Goal: Transaction & Acquisition: Book appointment/travel/reservation

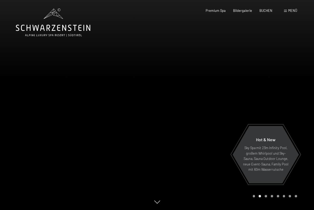
click at [287, 13] on div "Menü" at bounding box center [290, 10] width 13 height 5
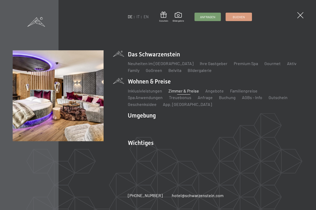
click at [173, 91] on link "Zimmer & Preise" at bounding box center [183, 90] width 31 height 5
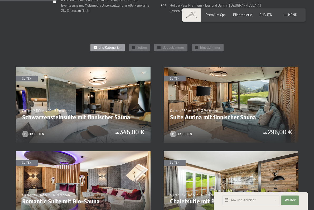
scroll to position [214, 0]
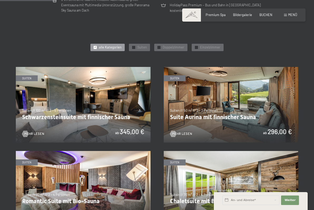
click at [71, 118] on img at bounding box center [83, 105] width 135 height 76
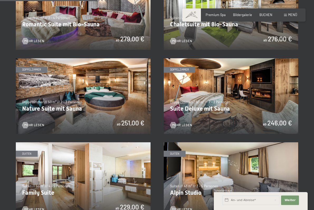
scroll to position [391, 0]
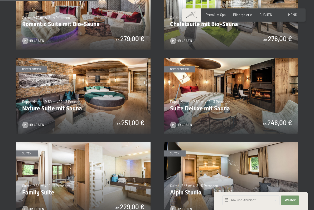
click at [87, 98] on img at bounding box center [83, 96] width 135 height 76
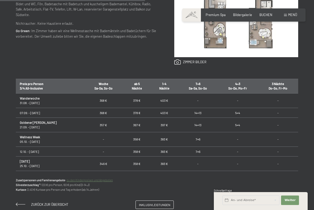
scroll to position [265, 0]
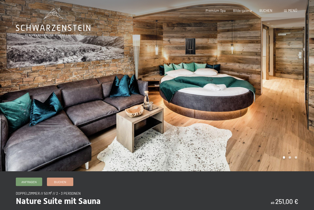
click at [140, 113] on div at bounding box center [78, 85] width 157 height 171
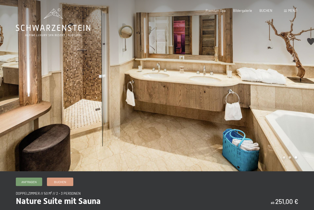
click at [273, 105] on div at bounding box center [235, 85] width 157 height 171
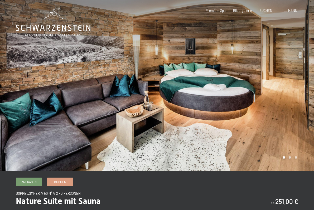
click at [273, 105] on div at bounding box center [235, 85] width 157 height 171
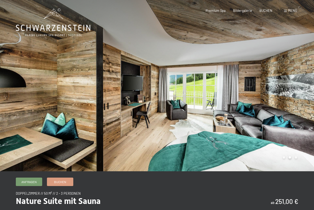
click at [273, 105] on div at bounding box center [235, 85] width 157 height 171
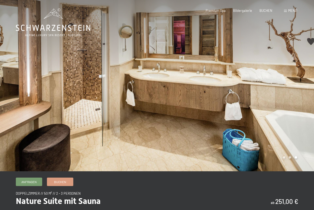
click at [273, 105] on div at bounding box center [235, 85] width 157 height 171
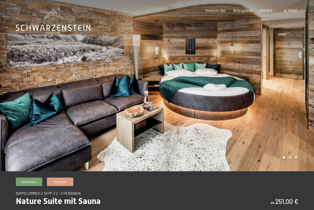
click at [273, 105] on div at bounding box center [235, 85] width 157 height 171
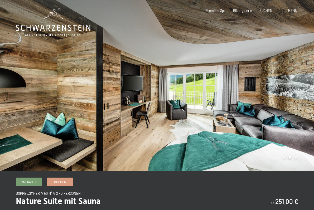
click at [273, 105] on div at bounding box center [235, 85] width 157 height 171
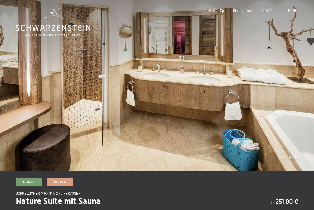
click at [273, 105] on div at bounding box center [235, 85] width 157 height 171
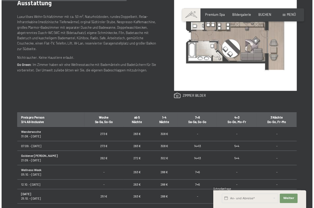
scroll to position [229, 0]
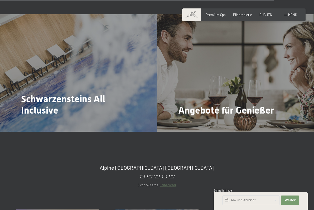
scroll to position [1650, 0]
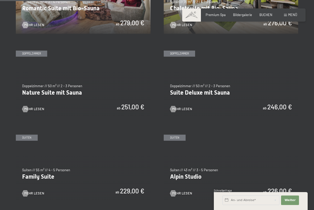
scroll to position [406, 0]
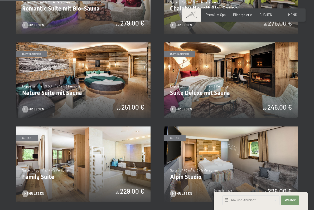
click at [219, 83] on img at bounding box center [231, 80] width 135 height 76
click at [216, 86] on img at bounding box center [231, 80] width 135 height 76
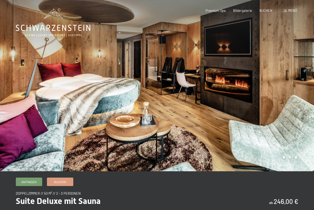
click at [265, 90] on div at bounding box center [235, 85] width 157 height 171
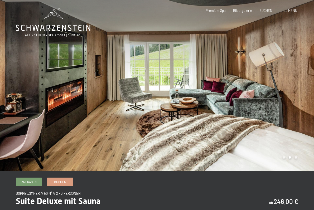
click at [265, 90] on div at bounding box center [235, 85] width 157 height 171
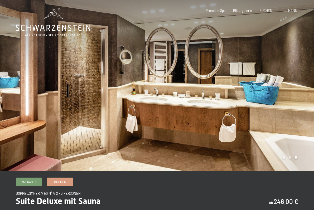
click at [265, 90] on div at bounding box center [235, 85] width 157 height 171
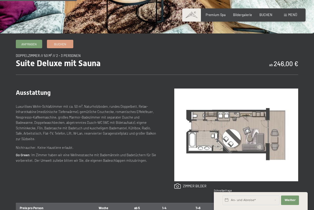
scroll to position [138, 0]
